Goal: Task Accomplishment & Management: Use online tool/utility

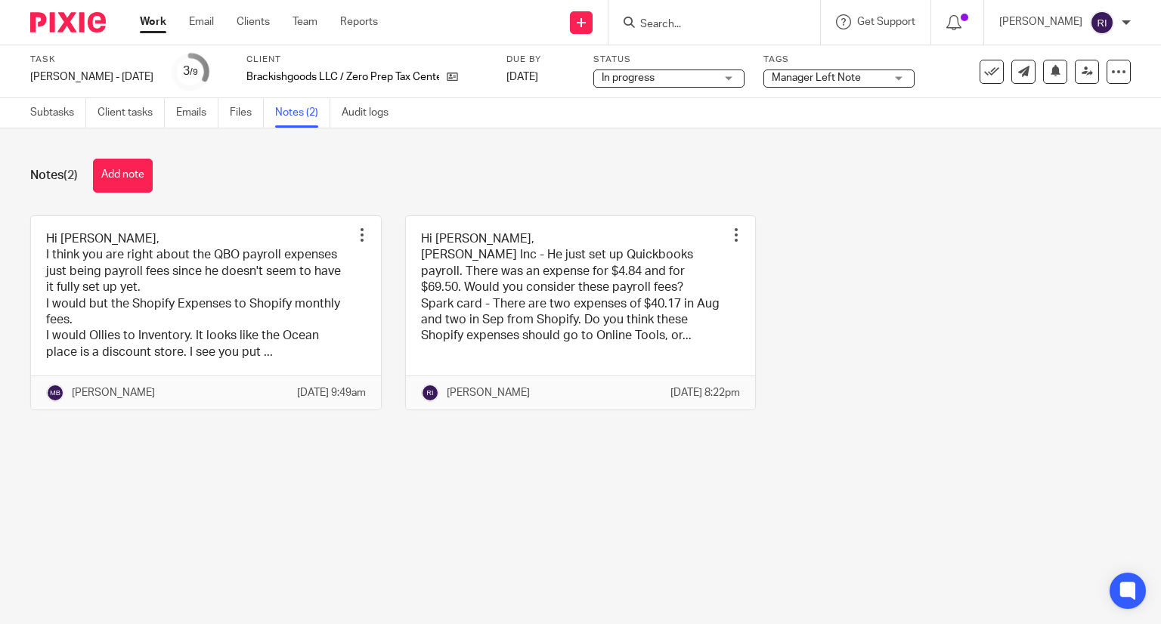
click at [354, 142] on div "Notes (2) Add note Hi Regina, I think you are right about the QBO payroll expen…" at bounding box center [580, 296] width 1161 height 335
click at [72, 123] on link "Subtasks" at bounding box center [58, 112] width 56 height 29
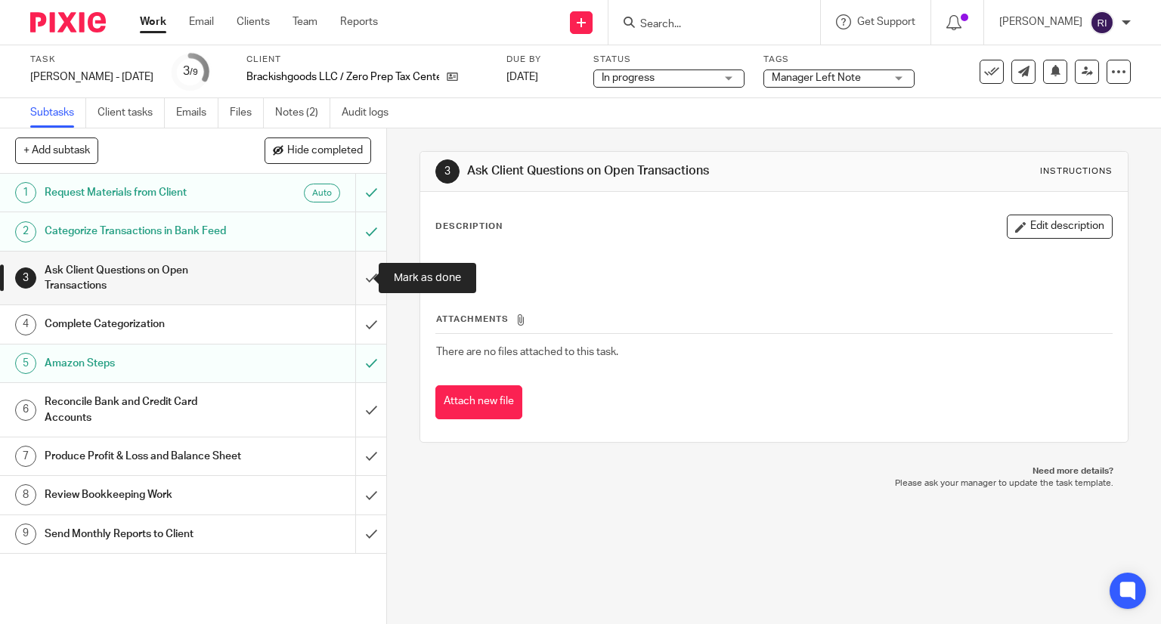
click at [360, 291] on input "submit" at bounding box center [193, 279] width 386 height 54
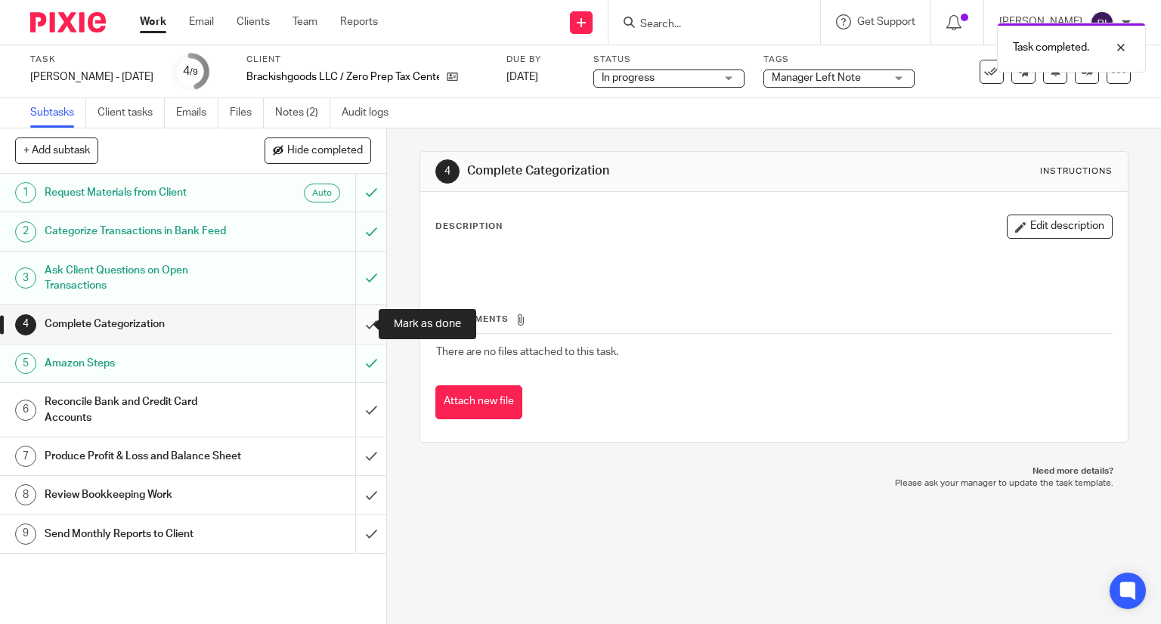
click at [347, 317] on input "submit" at bounding box center [193, 324] width 386 height 38
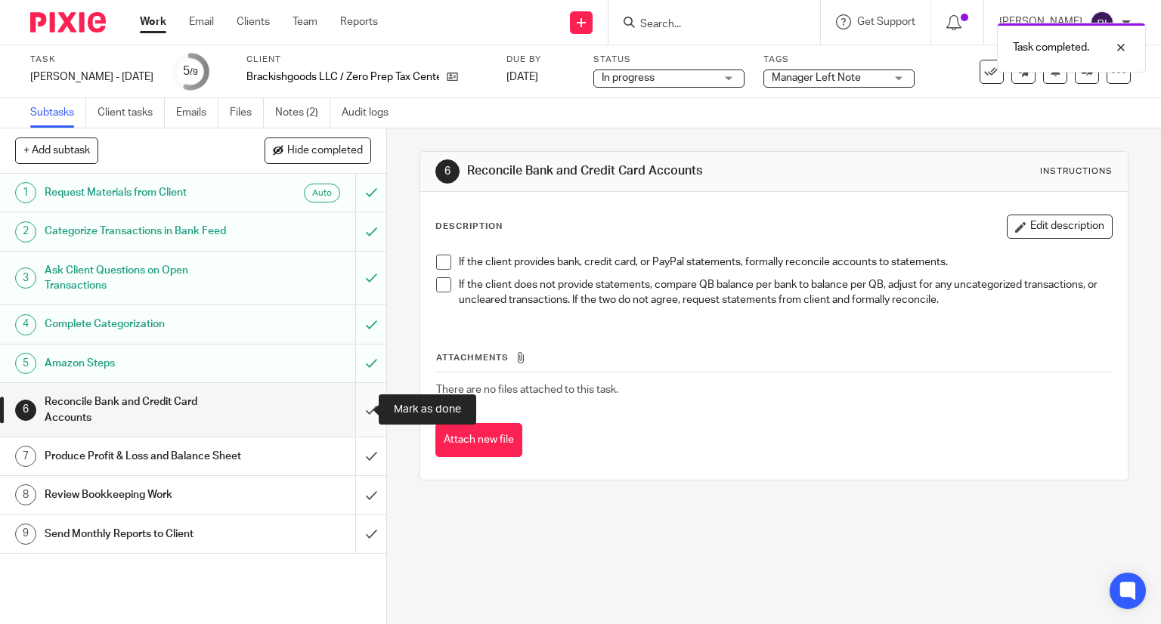
click at [356, 406] on input "submit" at bounding box center [193, 410] width 386 height 54
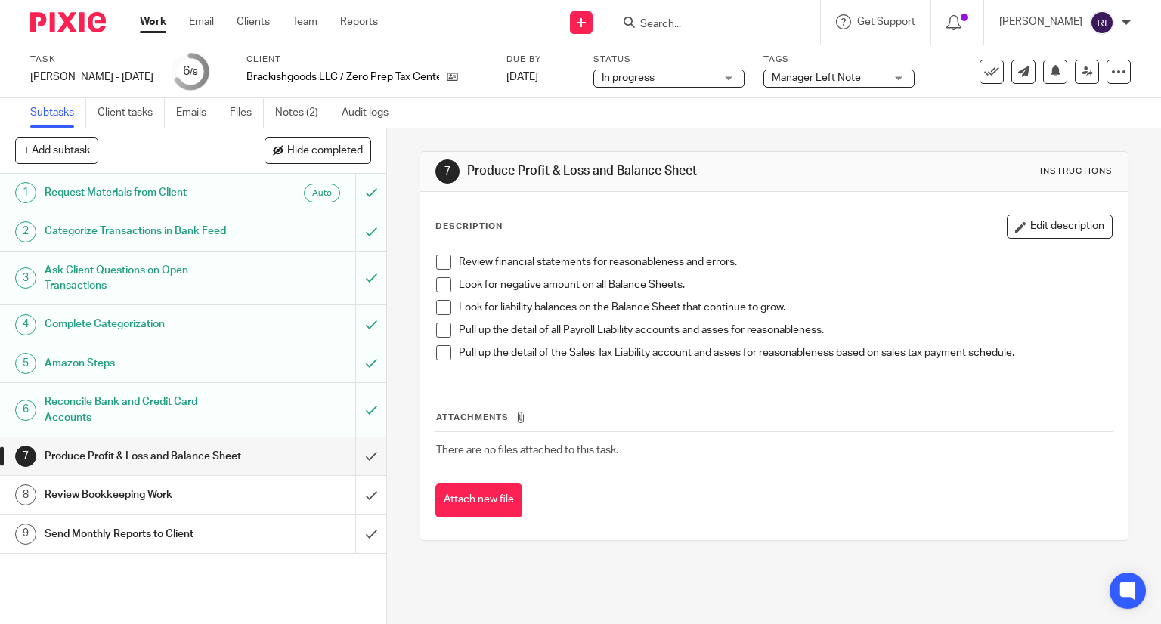
click at [838, 79] on span "Manager Left Note" at bounding box center [828, 78] width 113 height 16
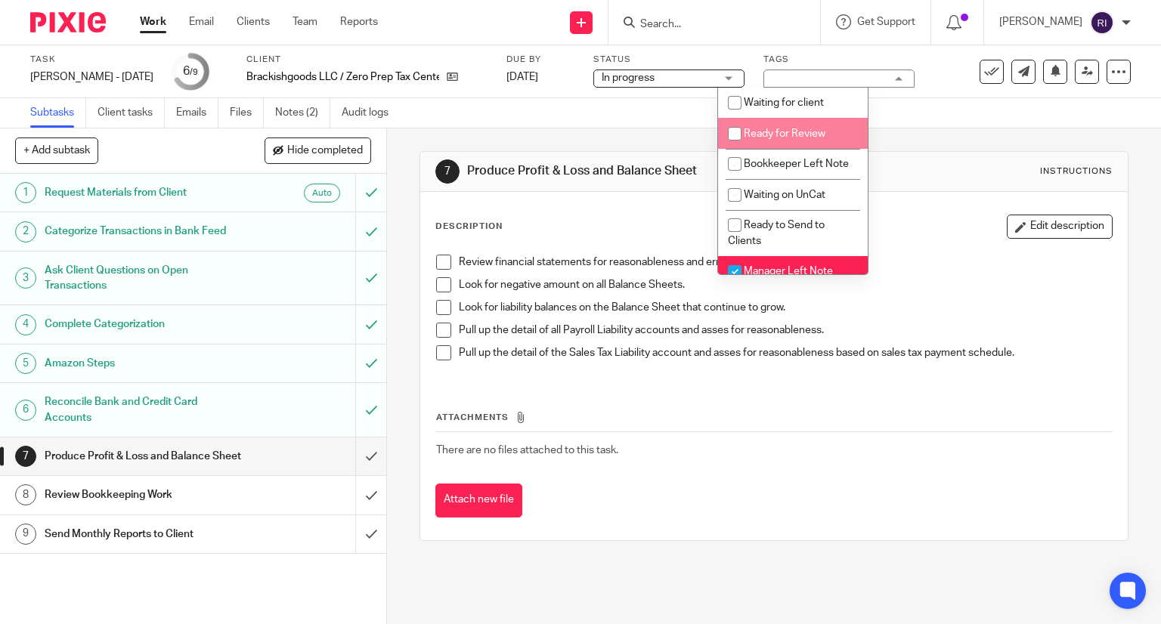
click at [733, 137] on input "checkbox" at bounding box center [735, 133] width 29 height 29
checkbox input "true"
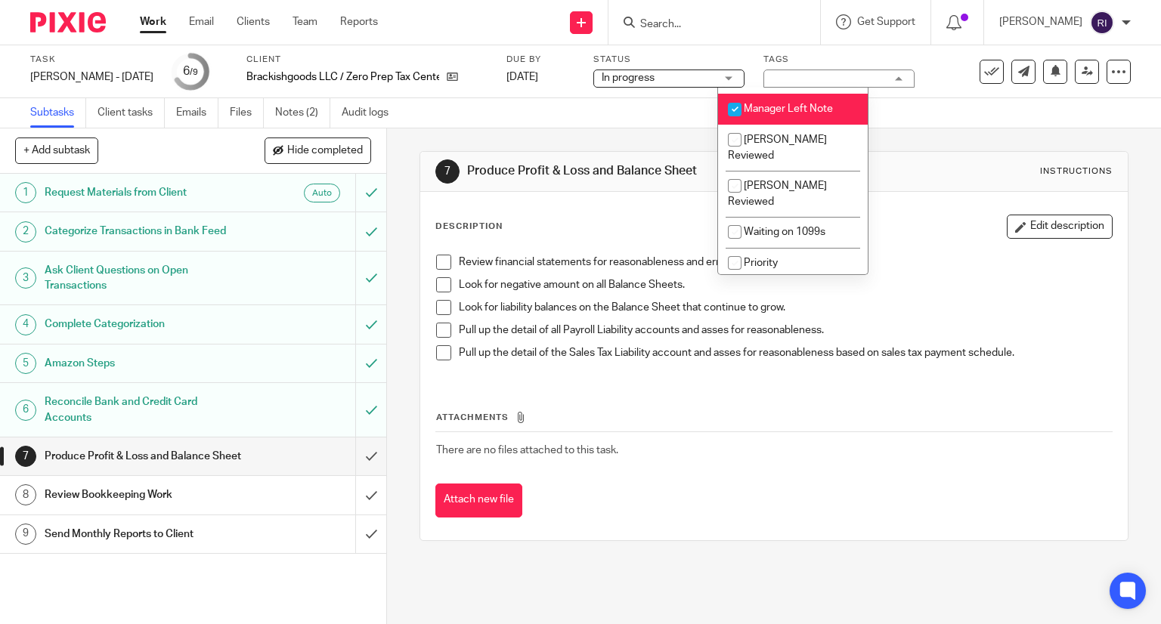
scroll to position [163, 0]
click at [729, 122] on input "checkbox" at bounding box center [735, 109] width 29 height 29
checkbox input "false"
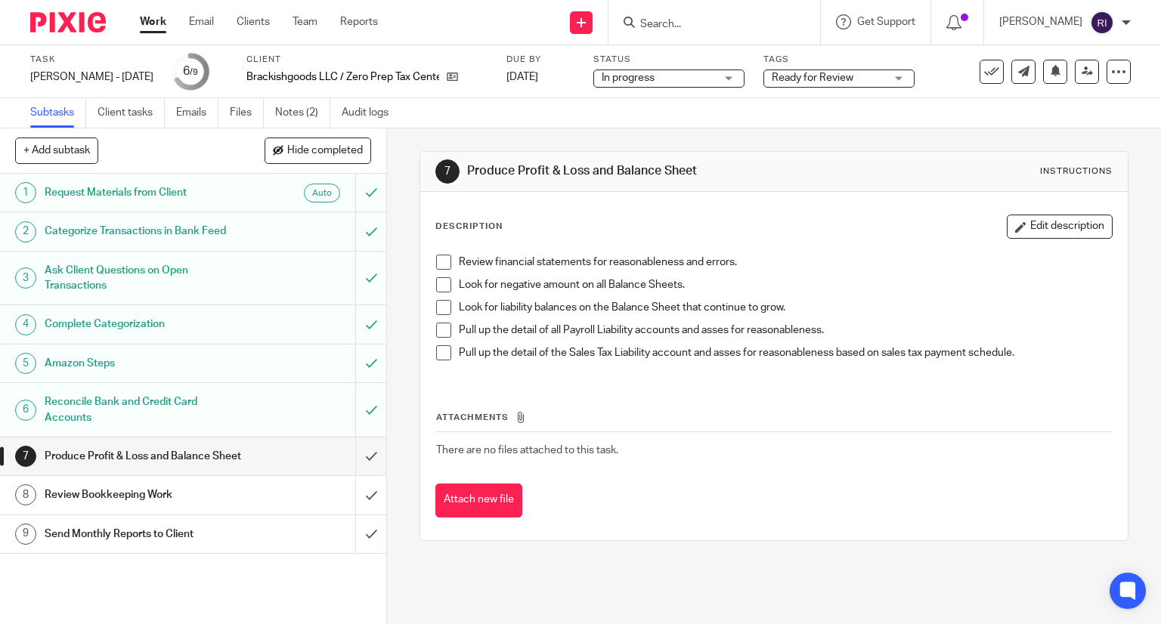
click at [651, 122] on div "Subtasks Client tasks Emails Files Notes (2) Audit logs" at bounding box center [580, 113] width 1161 height 30
click at [1082, 73] on icon at bounding box center [1087, 71] width 11 height 11
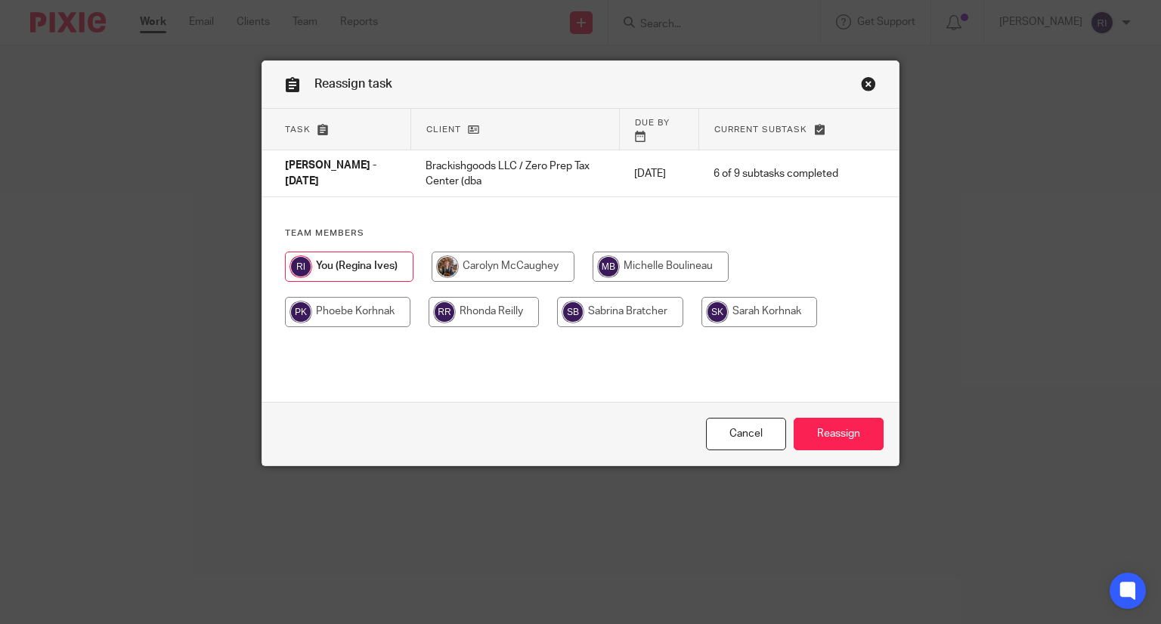
click at [628, 258] on input "radio" at bounding box center [661, 267] width 136 height 30
radio input "true"
click at [852, 435] on input "Reassign" at bounding box center [839, 434] width 90 height 33
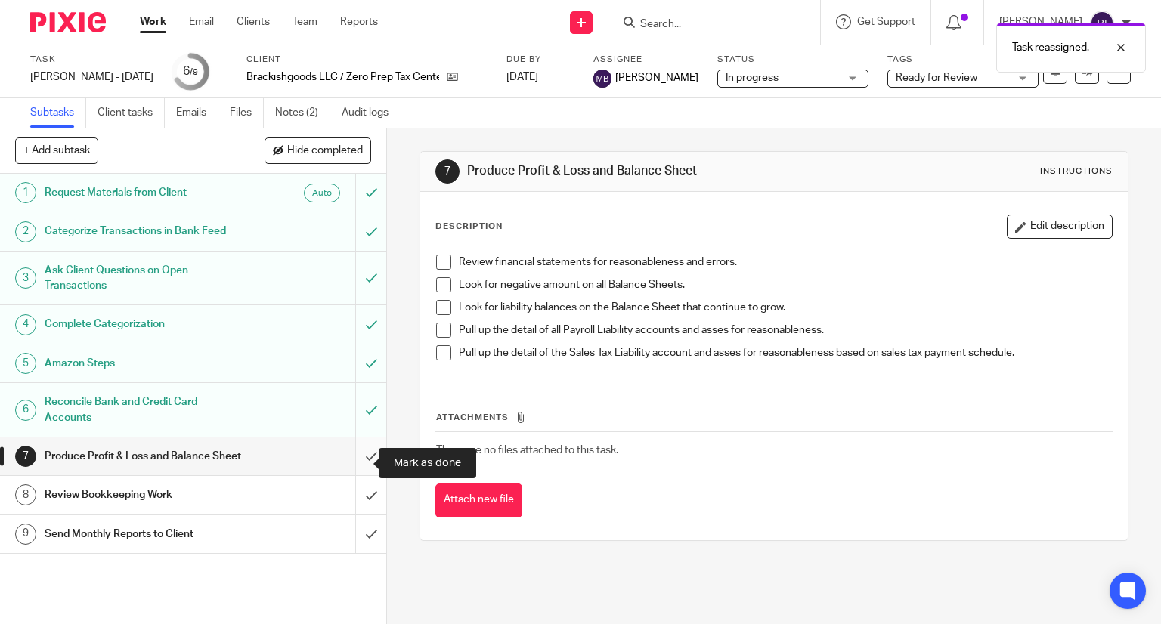
click at [355, 469] on input "submit" at bounding box center [193, 457] width 386 height 38
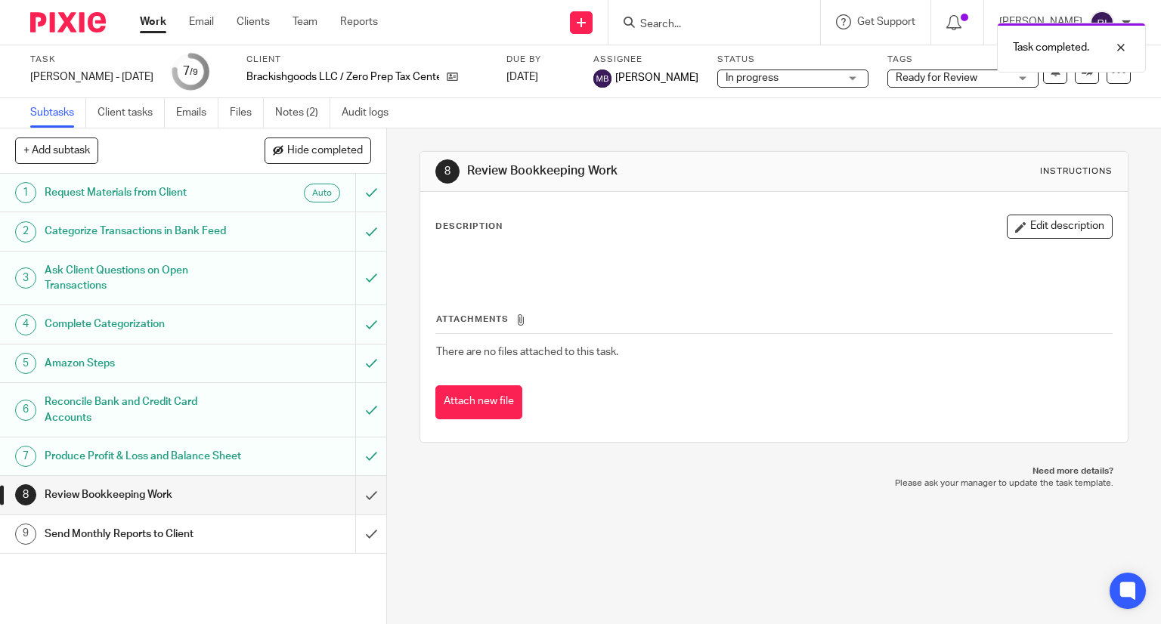
click at [212, 476] on link "7 Produce Profit & Loss and Balance Sheet" at bounding box center [177, 457] width 355 height 38
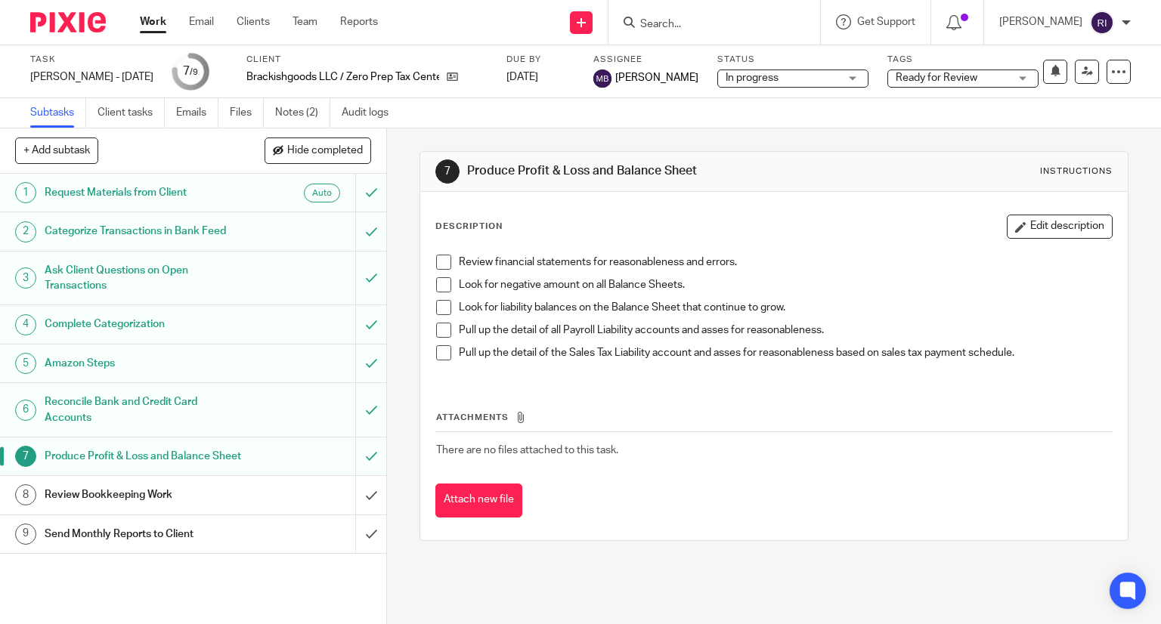
click at [437, 353] on span at bounding box center [443, 353] width 15 height 15
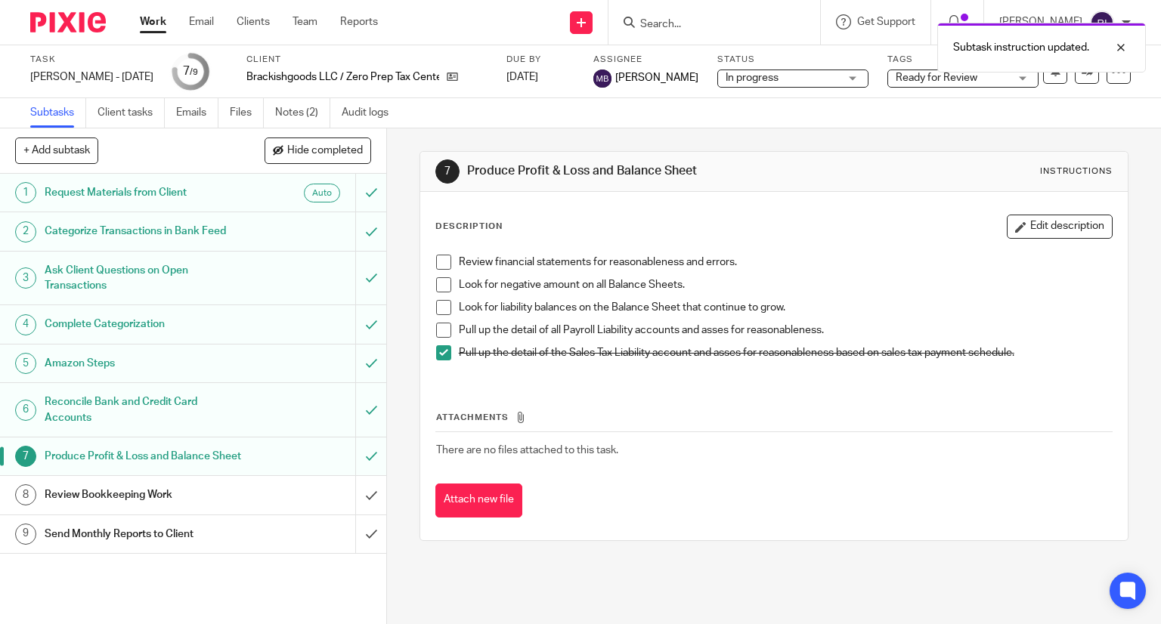
click at [436, 327] on span at bounding box center [443, 330] width 15 height 15
click at [439, 301] on span at bounding box center [443, 307] width 15 height 15
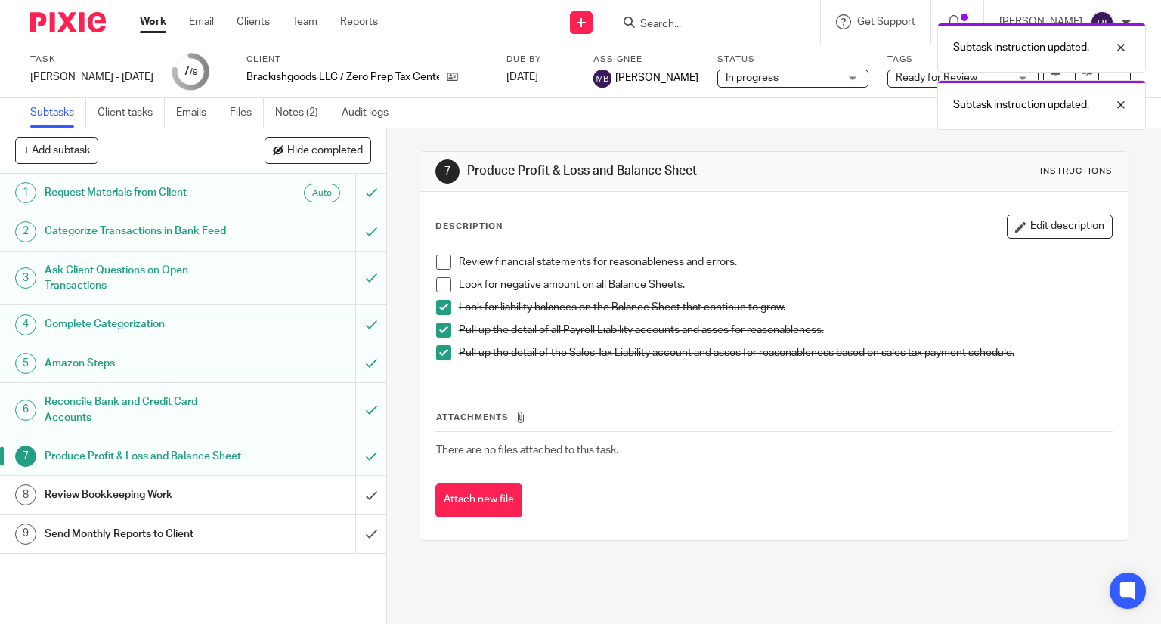
click at [442, 278] on span at bounding box center [443, 284] width 15 height 15
click at [442, 256] on span at bounding box center [443, 262] width 15 height 15
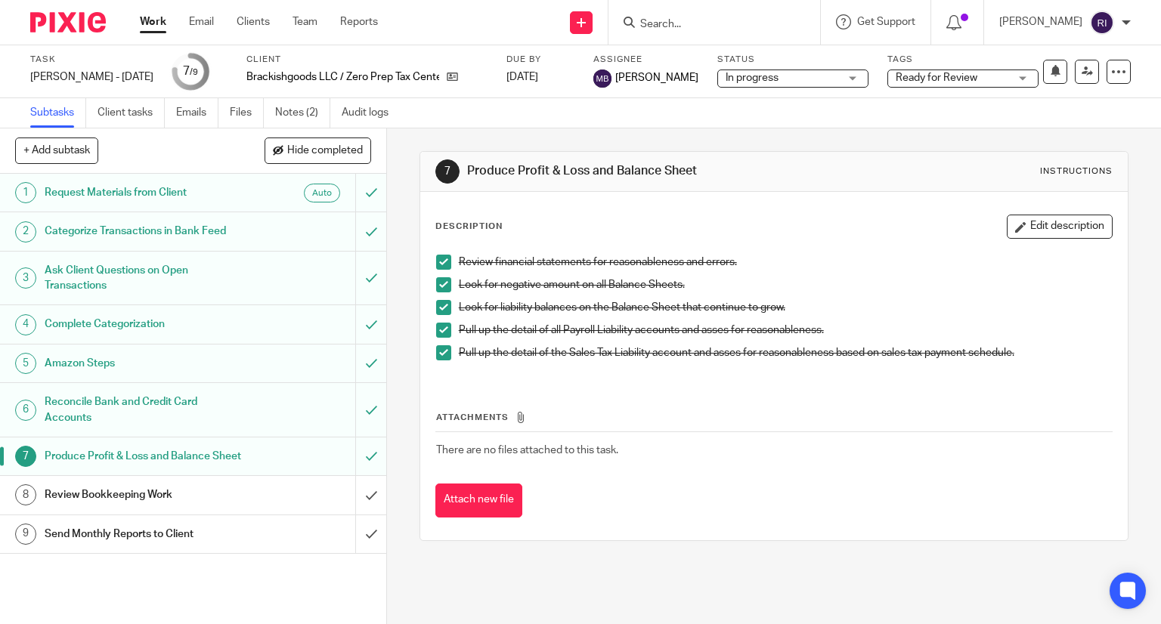
click at [159, 28] on link "Work" at bounding box center [153, 21] width 26 height 15
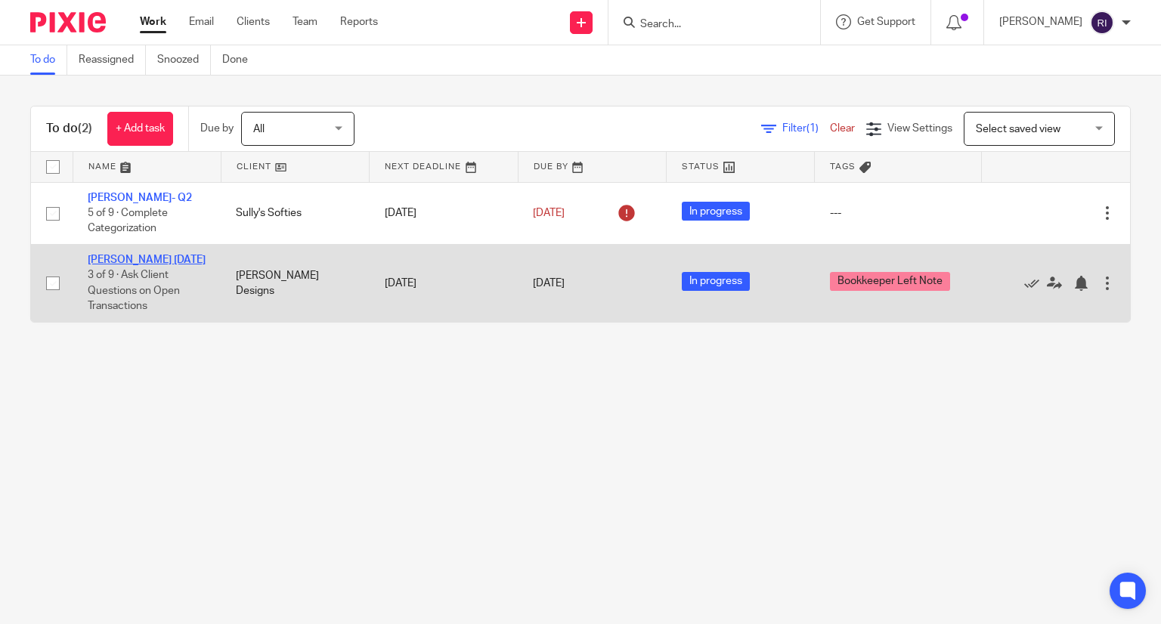
click at [120, 264] on link "[PERSON_NAME] [DATE]" at bounding box center [147, 260] width 118 height 11
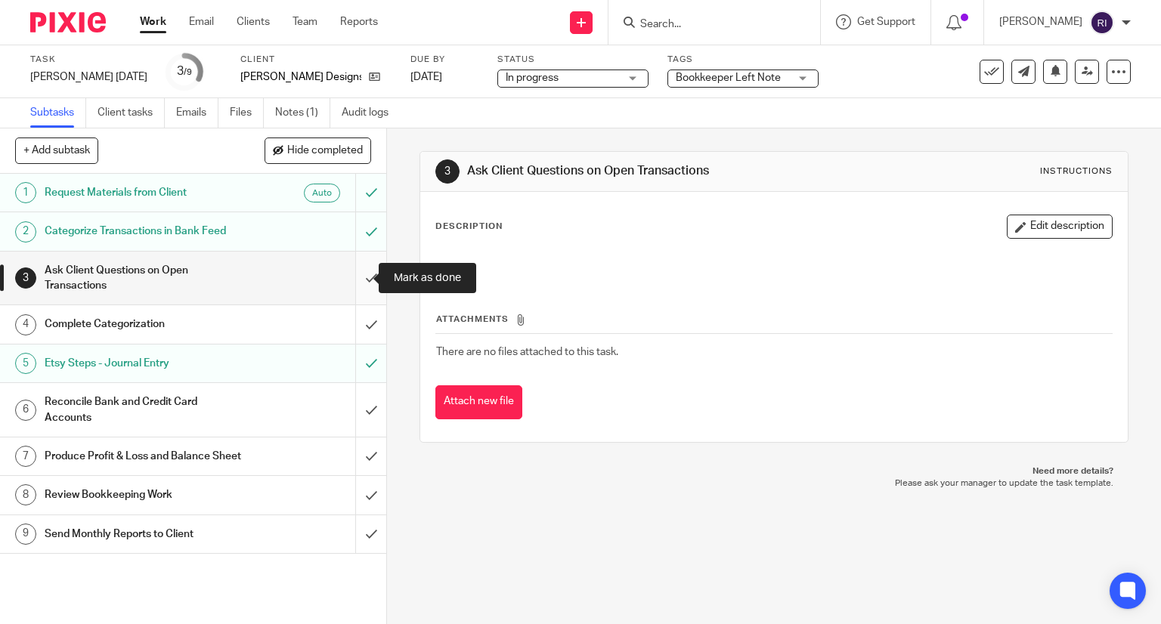
click at [358, 270] on input "submit" at bounding box center [193, 279] width 386 height 54
